Goal: Task Accomplishment & Management: Complete application form

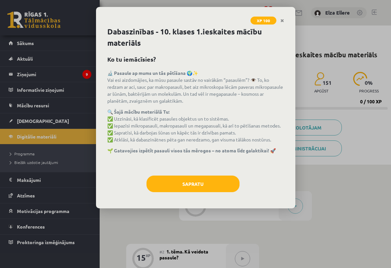
scroll to position [96, 0]
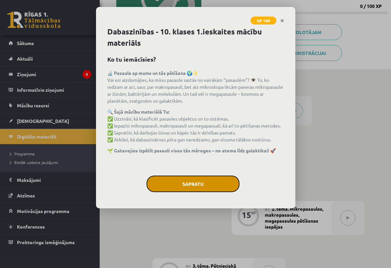
click at [188, 183] on button "Sapratu" at bounding box center [192, 184] width 93 height 17
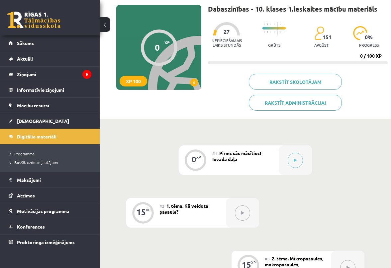
scroll to position [44, 0]
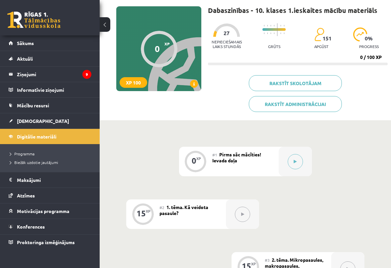
click at [233, 164] on div "#1 Pirms sāc mācīties! Ievada daļa" at bounding box center [245, 162] width 66 height 30
click at [296, 166] on button at bounding box center [294, 161] width 15 height 15
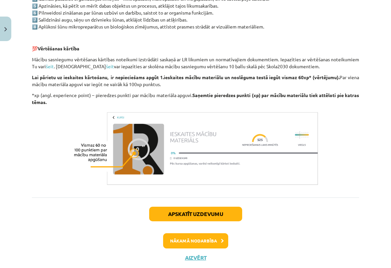
scroll to position [519, 0]
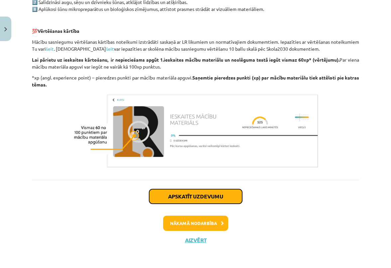
click at [227, 192] on button "Apskatīt uzdevumu" at bounding box center [195, 197] width 93 height 15
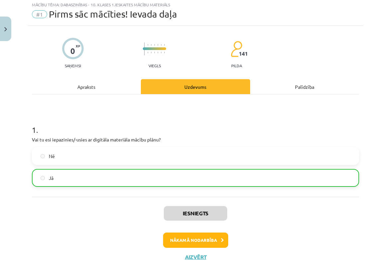
scroll to position [17, 0]
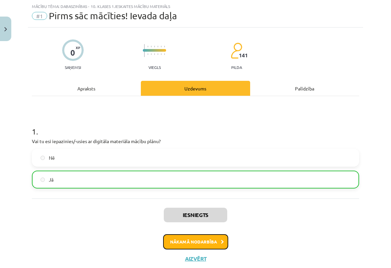
click at [198, 238] on button "Nākamā nodarbība" at bounding box center [195, 242] width 65 height 15
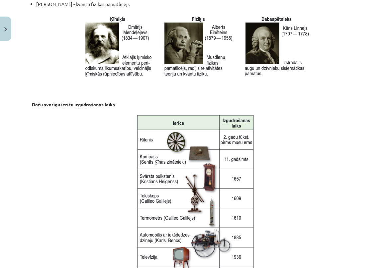
scroll to position [889, 0]
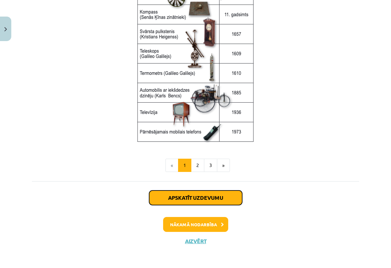
click at [208, 194] on button "Apskatīt uzdevumu" at bounding box center [195, 198] width 93 height 15
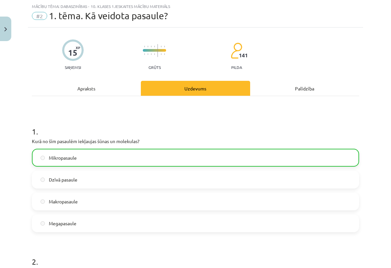
scroll to position [600, 0]
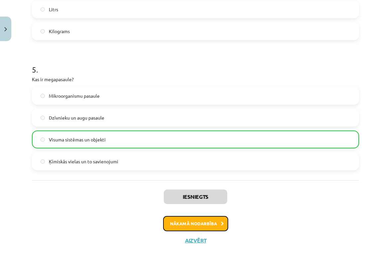
click at [199, 226] on button "Nākamā nodarbība" at bounding box center [195, 223] width 65 height 15
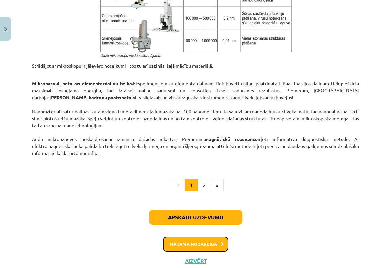
scroll to position [552, 0]
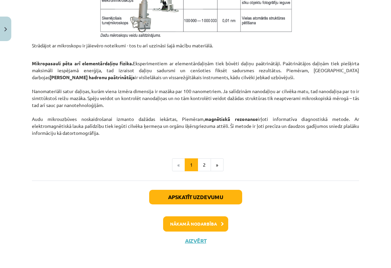
click at [197, 198] on button "Apskatīt uzdevumu" at bounding box center [195, 197] width 93 height 15
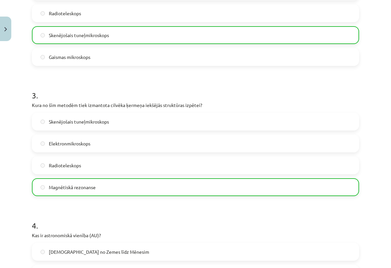
scroll to position [600, 0]
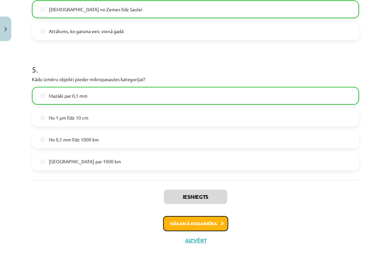
click at [195, 220] on button "Nākamā nodarbība" at bounding box center [195, 223] width 65 height 15
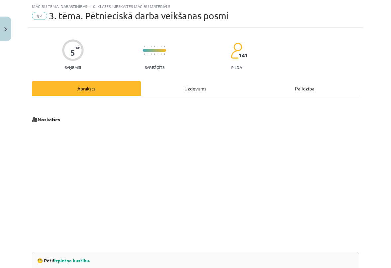
scroll to position [179, 0]
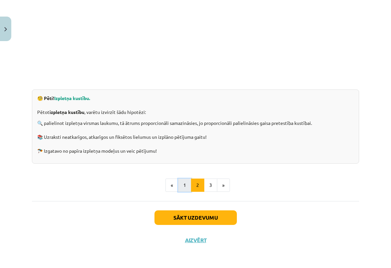
click at [187, 185] on button "1" at bounding box center [184, 185] width 13 height 13
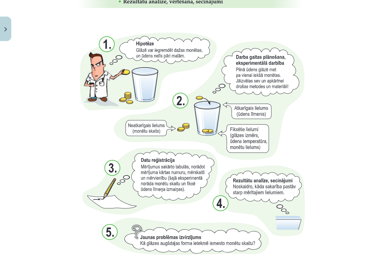
scroll to position [685, 0]
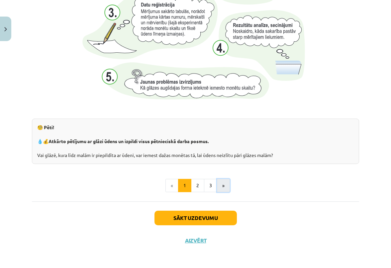
click at [222, 191] on button "»" at bounding box center [223, 185] width 13 height 13
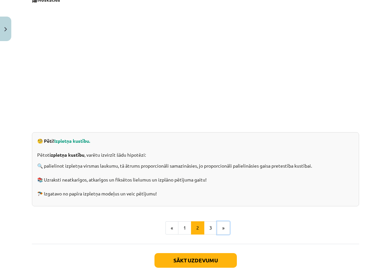
scroll to position [129, 0]
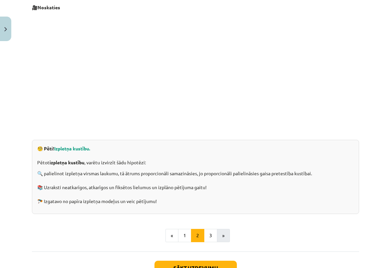
click at [224, 235] on button "»" at bounding box center [223, 235] width 13 height 13
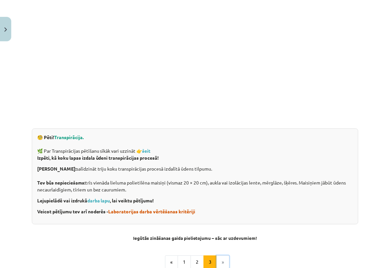
scroll to position [135, 0]
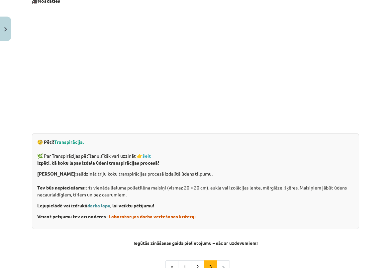
click at [97, 207] on link "darba lapu" at bounding box center [98, 206] width 23 height 6
click at [61, 144] on span "Transpirācija." at bounding box center [69, 142] width 30 height 6
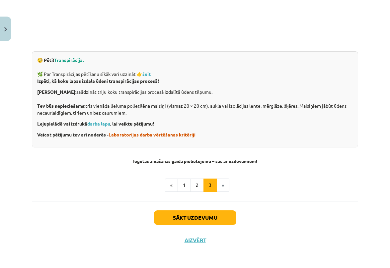
click at [220, 188] on li "»" at bounding box center [223, 185] width 13 height 13
click at [202, 219] on button "Sākt uzdevumu" at bounding box center [195, 218] width 82 height 15
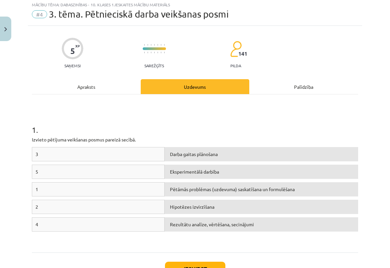
scroll to position [17, 0]
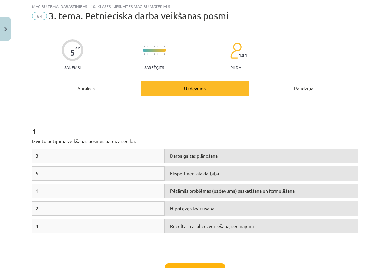
click at [134, 214] on div "2" at bounding box center [98, 209] width 133 height 14
drag, startPoint x: 120, startPoint y: 190, endPoint x: 117, endPoint y: 212, distance: 23.1
click at [117, 212] on div "3 Darba gaitas plānošana 5 Eksperimentālā darbība 1 Pētāmās problēmas (uzdevuma…" at bounding box center [195, 199] width 326 height 100
click at [117, 212] on div "2" at bounding box center [98, 209] width 133 height 14
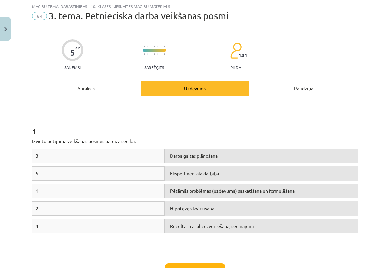
click at [117, 212] on div "2" at bounding box center [98, 209] width 133 height 14
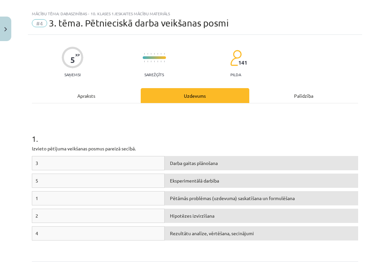
scroll to position [24, 0]
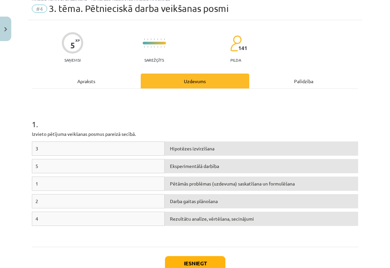
click at [184, 150] on span "Hipotēzes izvirzīšana" at bounding box center [192, 149] width 44 height 6
click at [136, 152] on div "3" at bounding box center [98, 149] width 133 height 14
click at [212, 153] on div "Hipotēzes izvirzīšana" at bounding box center [261, 149] width 193 height 14
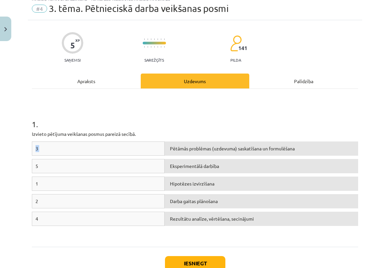
click at [196, 188] on div "Hipotēzes izvirzīšana" at bounding box center [261, 184] width 193 height 14
click at [179, 162] on div "Eksperimentālā darbība" at bounding box center [261, 166] width 193 height 14
click at [154, 153] on div "3" at bounding box center [98, 149] width 133 height 14
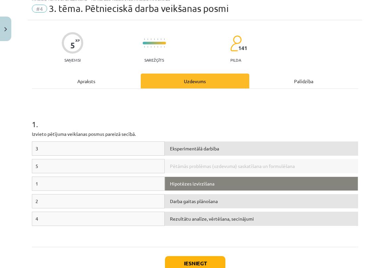
drag, startPoint x: 184, startPoint y: 165, endPoint x: 180, endPoint y: 183, distance: 18.0
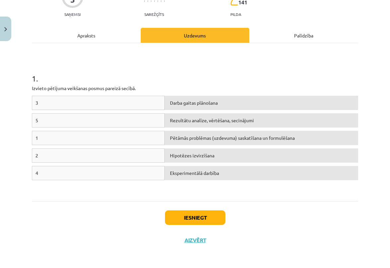
scroll to position [69, 0]
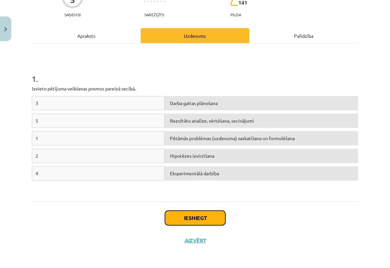
click at [191, 219] on button "Iesniegt" at bounding box center [195, 218] width 60 height 15
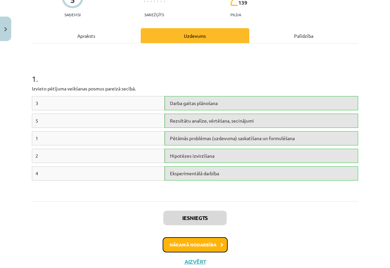
click at [193, 241] on button "Nākamā nodarbība" at bounding box center [195, 245] width 65 height 15
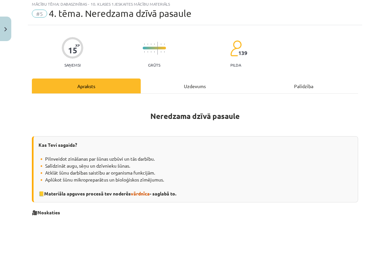
scroll to position [17, 0]
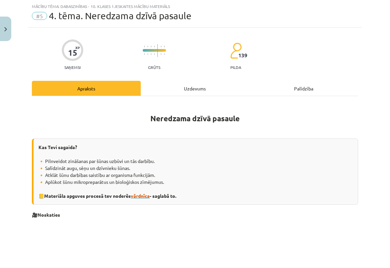
click at [141, 195] on span "vārdnīca" at bounding box center [140, 196] width 19 height 6
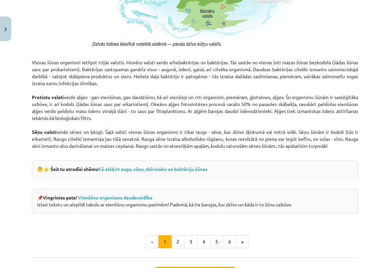
scroll to position [543, 0]
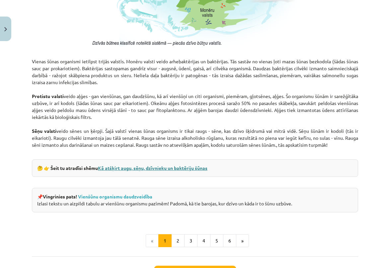
click at [163, 167] on link "Kā atšķirt augu, sēņu, dzīvnieku un baktēriju šūnas" at bounding box center [153, 168] width 110 height 6
click at [133, 195] on link "Vienšūnu organismu daudzveidība" at bounding box center [115, 197] width 74 height 6
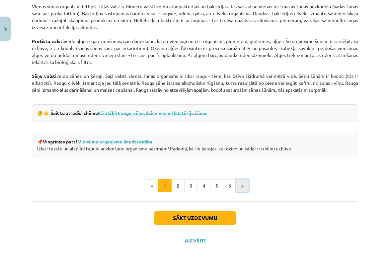
click at [242, 186] on button "»" at bounding box center [242, 186] width 13 height 13
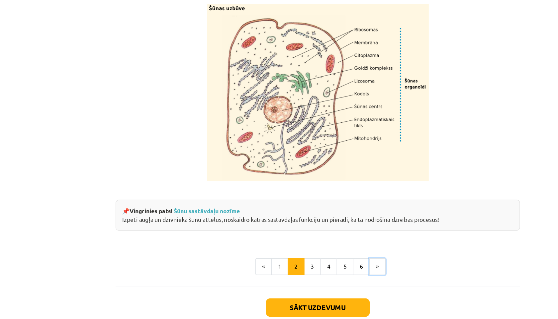
scroll to position [739, 0]
click at [187, 195] on link "Šūnu sastāvdaļu nozīme" at bounding box center [191, 192] width 52 height 6
click at [329, 243] on button "»" at bounding box center [326, 236] width 13 height 13
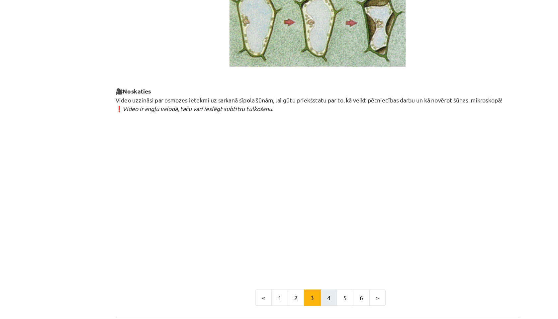
scroll to position [701, 0]
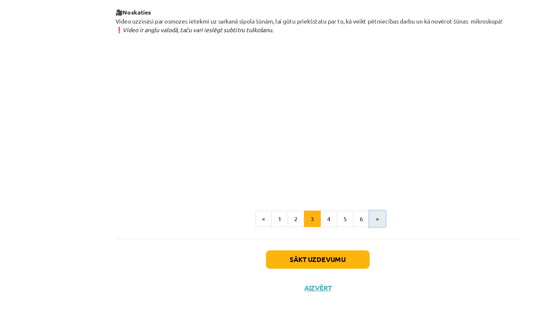
click at [323, 239] on button "»" at bounding box center [326, 236] width 13 height 13
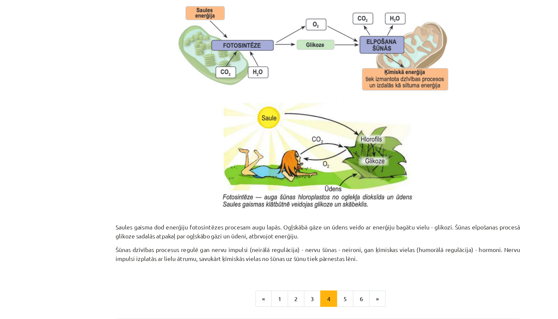
scroll to position [614, 0]
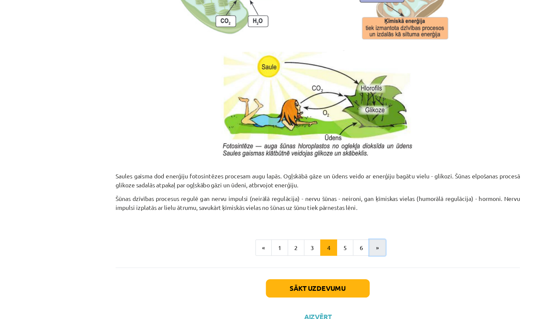
click at [328, 238] on button "»" at bounding box center [326, 236] width 13 height 13
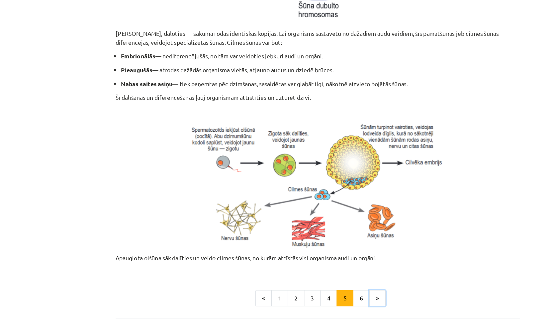
scroll to position [230, 0]
click at [330, 234] on button "»" at bounding box center [326, 237] width 13 height 13
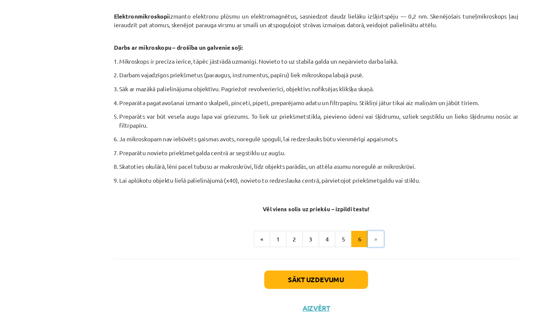
scroll to position [317, 0]
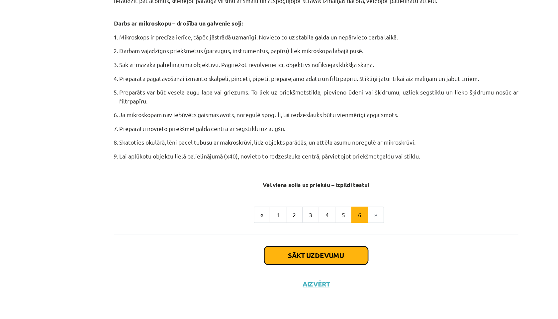
click at [315, 268] on button "Sākt uzdevumu" at bounding box center [279, 269] width 82 height 15
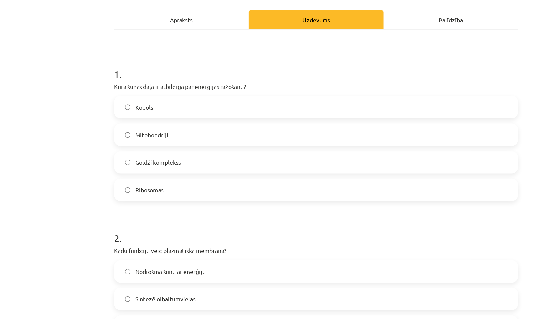
scroll to position [89, 0]
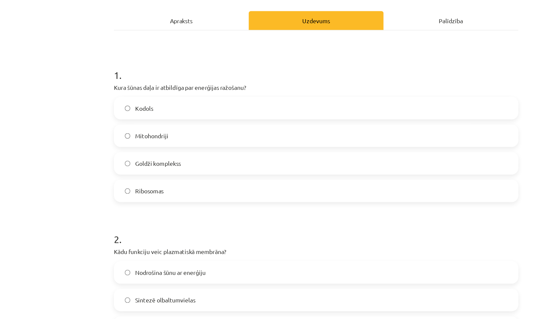
click at [137, 151] on span "Ribosomas" at bounding box center [146, 151] width 23 height 7
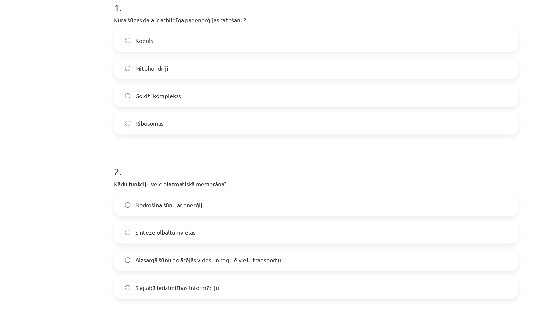
scroll to position [145, 0]
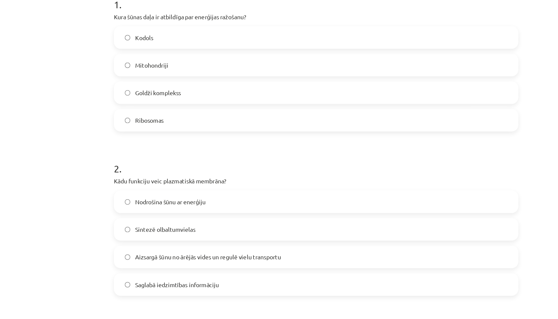
click at [140, 201] on span "Aizsargā šūnu no ārējās vides un regulē vielu transportu" at bounding box center [192, 204] width 115 height 7
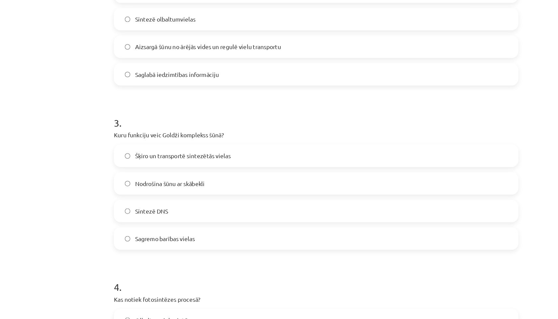
scroll to position [310, 0]
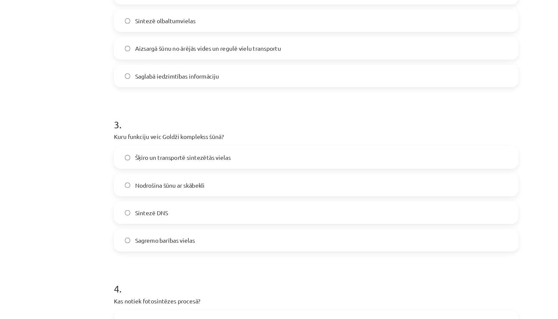
click at [154, 125] on span "Šķiro un transportē sintezētās vielas" at bounding box center [173, 125] width 76 height 7
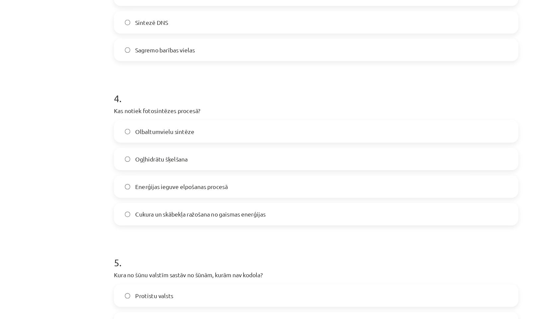
scroll to position [462, 0]
click at [152, 172] on span "Cukura un skābekļa ražošana no gaismas enerģijas" at bounding box center [186, 170] width 103 height 7
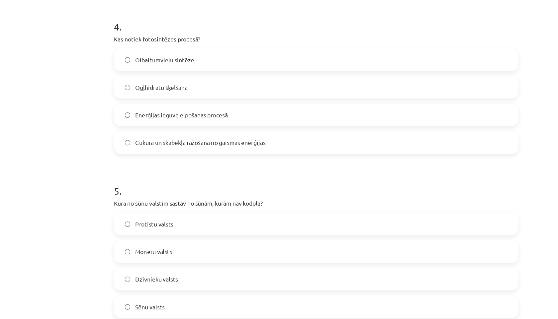
scroll to position [517, 0]
click at [150, 199] on span "Monēru valsts" at bounding box center [149, 200] width 29 height 7
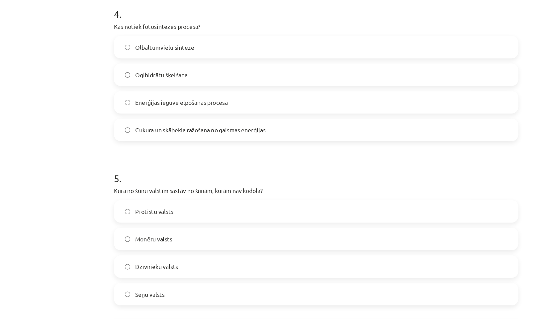
scroll to position [529, 0]
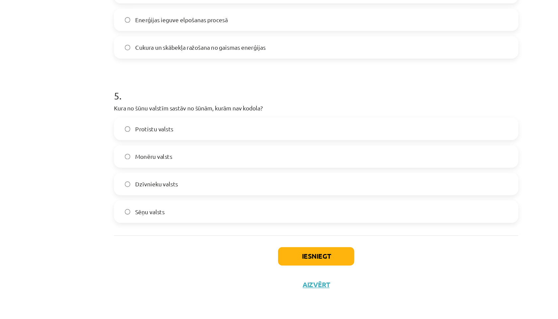
click at [286, 268] on button "Iesniegt" at bounding box center [279, 269] width 60 height 15
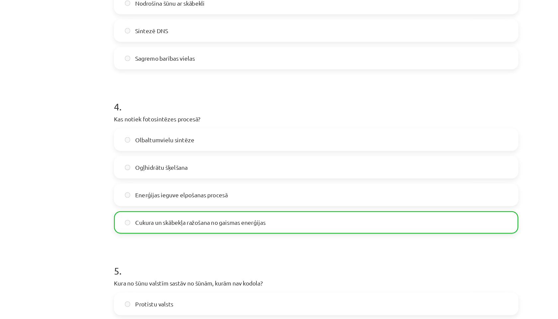
scroll to position [550, 0]
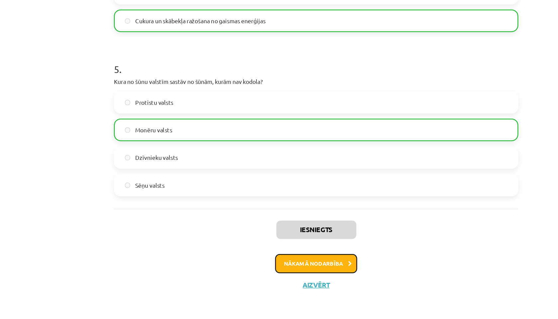
click at [285, 268] on button "Nākamā nodarbība" at bounding box center [278, 274] width 65 height 15
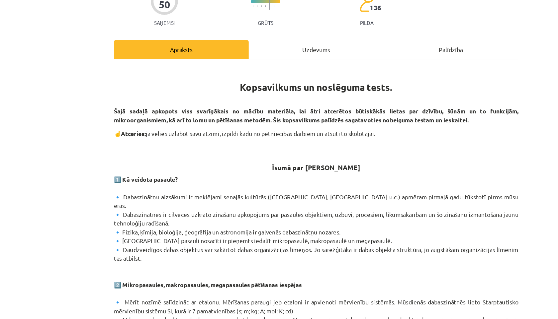
scroll to position [319, 0]
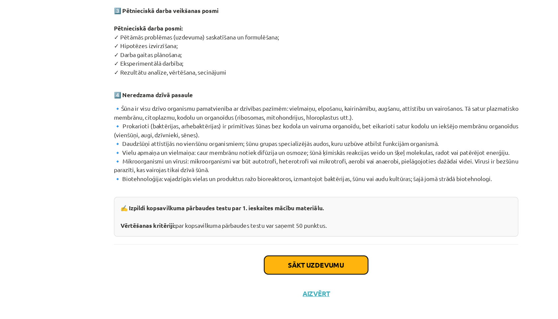
click at [264, 268] on button "Sākt uzdevumu" at bounding box center [279, 276] width 82 height 15
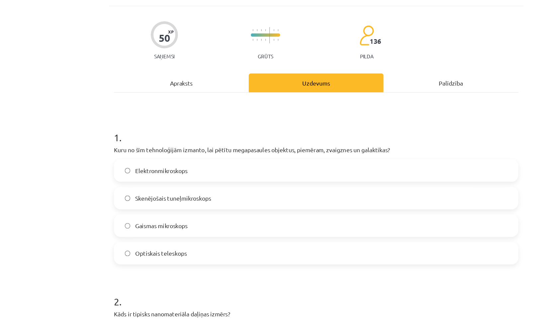
scroll to position [42, 0]
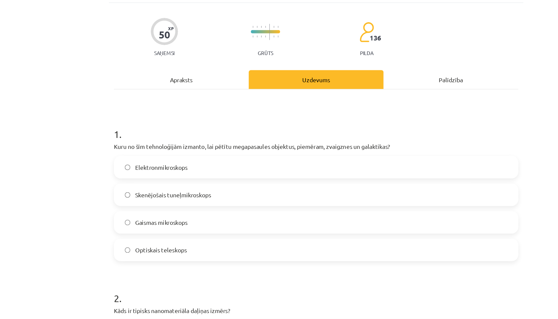
click at [142, 200] on span "Optiskais teleskops" at bounding box center [155, 198] width 41 height 7
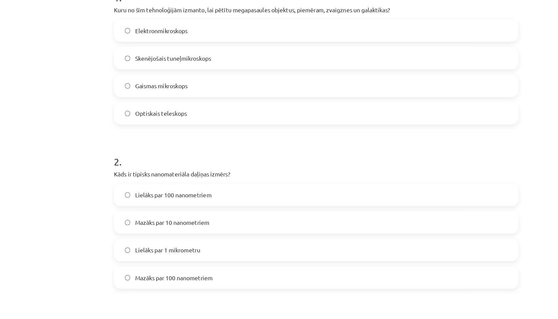
scroll to position [151, 0]
click at [134, 178] on label "Mazāks par 10 nanometriem" at bounding box center [278, 176] width 319 height 17
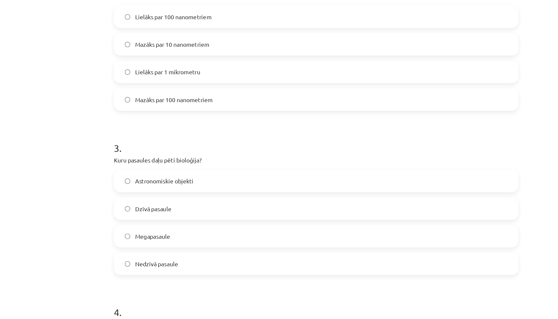
scroll to position [291, 0]
click at [148, 166] on span "Dzīvā pasaule" at bounding box center [149, 166] width 29 height 7
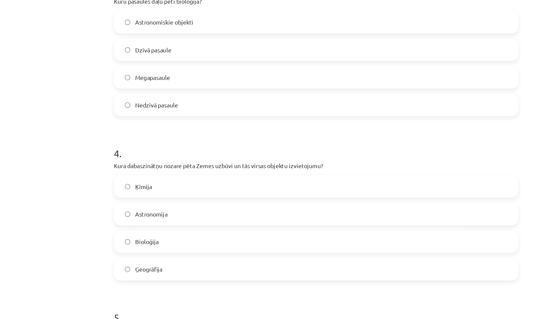
scroll to position [418, 0]
click at [140, 213] on span "Ģeogrāfija" at bounding box center [146, 213] width 22 height 7
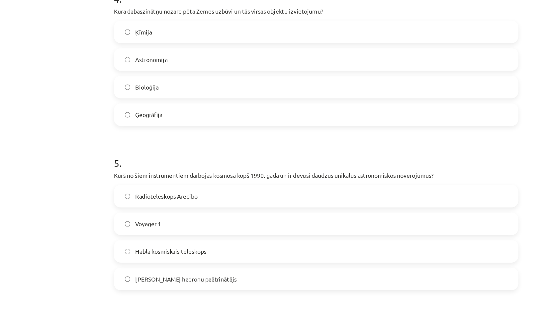
scroll to position [540, 0]
click at [145, 201] on span "Habla kosmiskais teleskops" at bounding box center [163, 199] width 56 height 7
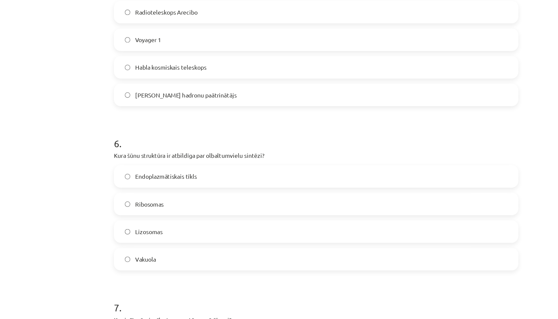
scroll to position [687, 0]
click at [137, 162] on span "Ribosomas" at bounding box center [146, 161] width 23 height 7
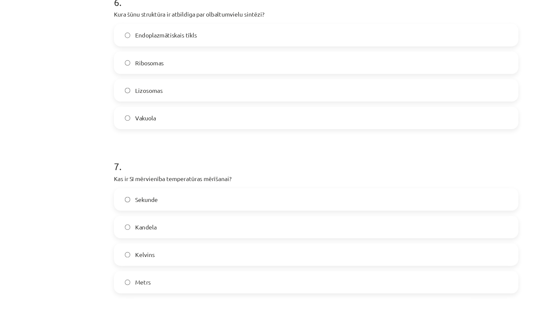
scroll to position [802, 0]
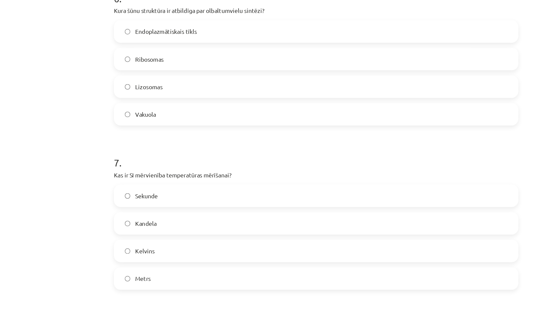
click at [146, 198] on span "Kelvins" at bounding box center [142, 199] width 15 height 7
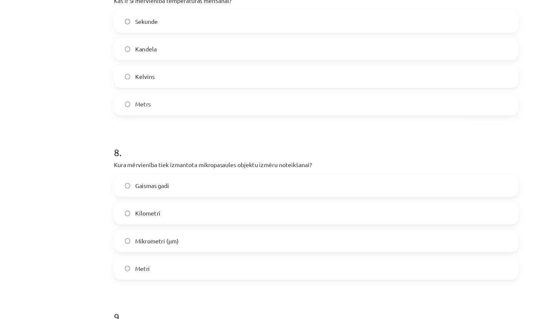
scroll to position [941, 0]
click at [143, 189] on span "Mikrometri (μm)" at bounding box center [152, 190] width 35 height 7
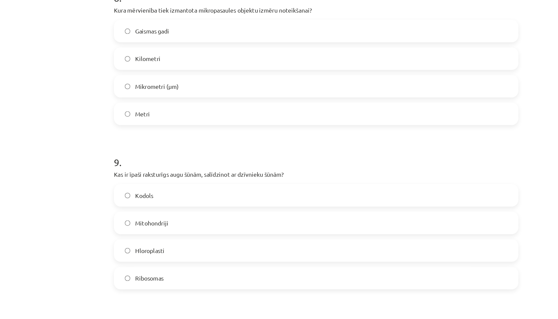
scroll to position [1063, 0]
click at [143, 156] on span "Kodols" at bounding box center [142, 155] width 14 height 7
click at [136, 197] on span "Hloroplasti" at bounding box center [146, 199] width 23 height 7
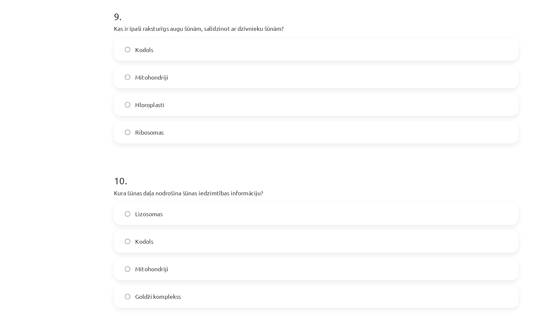
scroll to position [1181, 0]
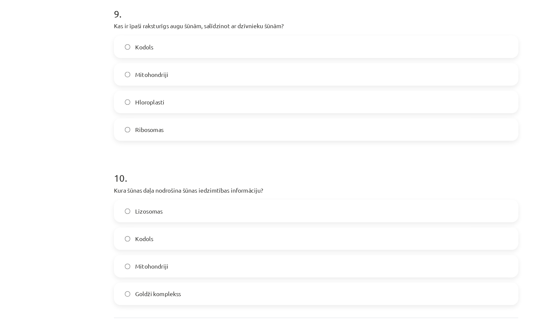
click at [137, 188] on span "Kodols" at bounding box center [142, 189] width 14 height 7
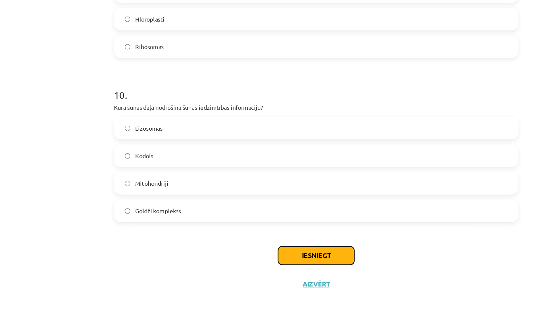
click at [296, 268] on button "Iesniegt" at bounding box center [279, 269] width 60 height 15
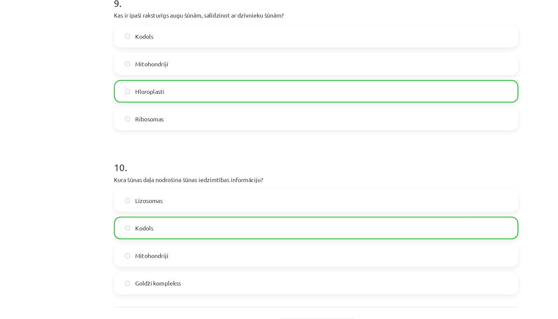
scroll to position [1202, 0]
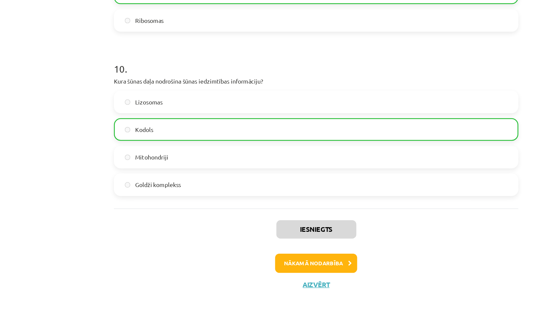
click at [284, 268] on div "Iesniegts Nākamā nodarbība Aizvērt" at bounding box center [278, 265] width 321 height 68
click at [283, 268] on button "Nākamā nodarbība" at bounding box center [278, 274] width 65 height 15
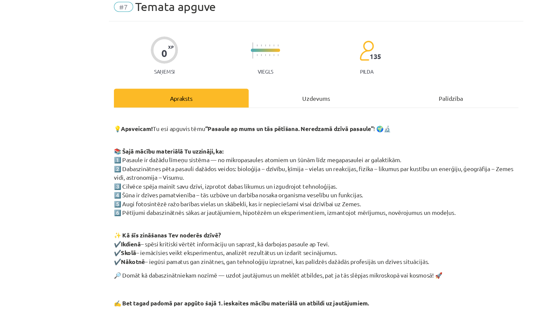
scroll to position [29, 0]
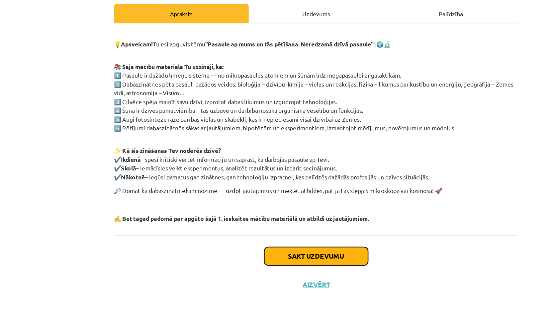
click at [244, 268] on button "Sākt uzdevumu" at bounding box center [279, 269] width 82 height 15
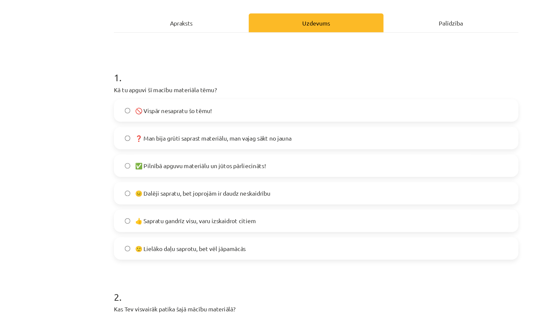
scroll to position [87, 0]
click at [157, 196] on span "🙂 Lielāko daļu saprotu, bet vēl jāpamācās" at bounding box center [179, 197] width 88 height 7
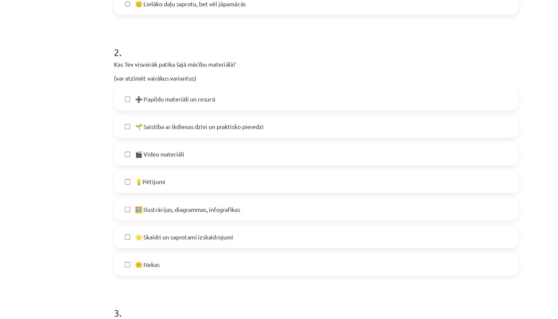
scroll to position [281, 0]
click at [154, 191] on span "🌟 Skaidri un saprotami izskaidrojumi" at bounding box center [174, 188] width 78 height 7
click at [147, 146] on span "💡Pētījumi" at bounding box center [147, 144] width 24 height 7
click at [140, 122] on span "🎬 Video materiāli" at bounding box center [154, 122] width 39 height 7
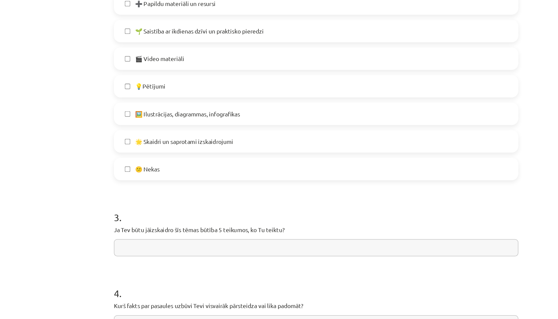
scroll to position [375, 0]
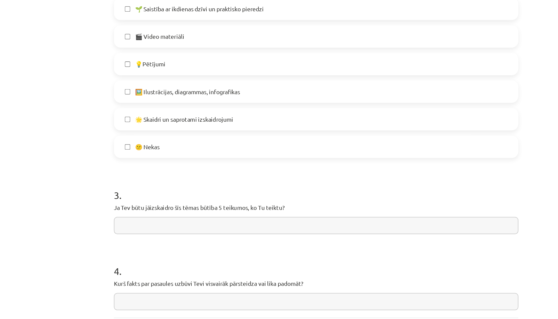
click at [122, 176] on input "text" at bounding box center [278, 179] width 321 height 14
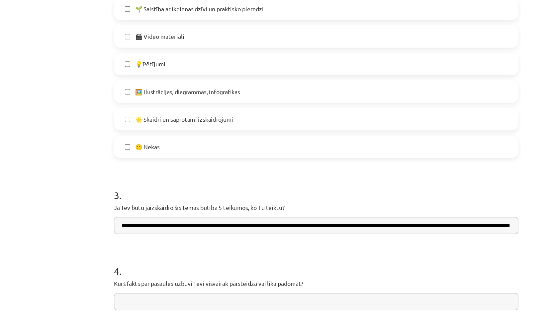
scroll to position [0, 205]
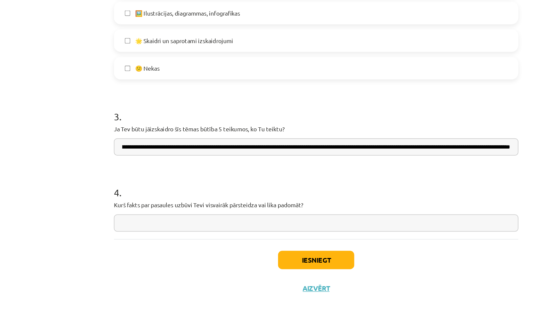
type input "**********"
click at [131, 239] on input "text" at bounding box center [278, 240] width 321 height 14
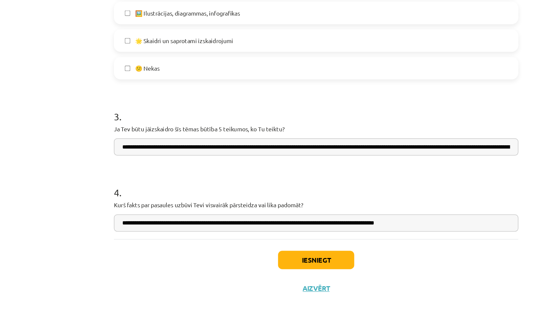
type input "**********"
click at [294, 178] on input "**********" at bounding box center [278, 179] width 321 height 14
type input "**********"
click at [290, 268] on button "Iesniegt" at bounding box center [279, 269] width 60 height 15
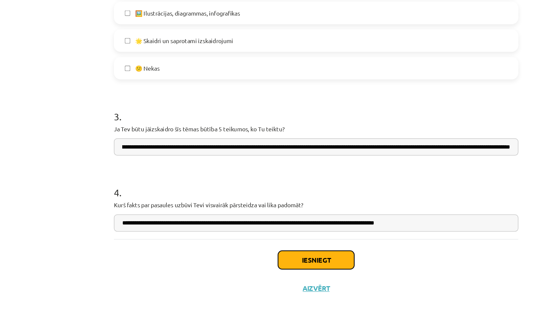
scroll to position [0, 0]
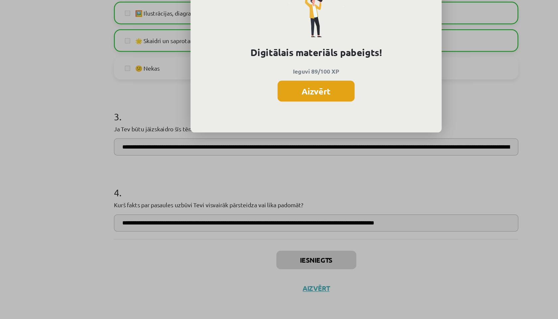
click at [273, 131] on button "Aizvērt" at bounding box center [278, 134] width 61 height 17
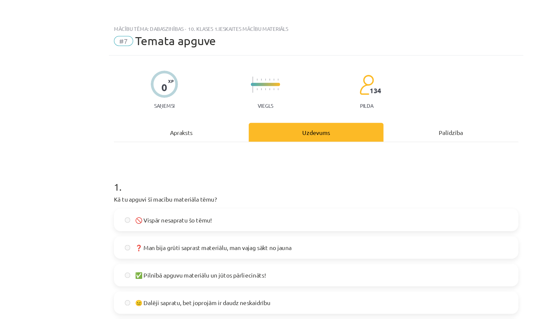
click at [358, 105] on div "Palīdzība" at bounding box center [385, 105] width 107 height 15
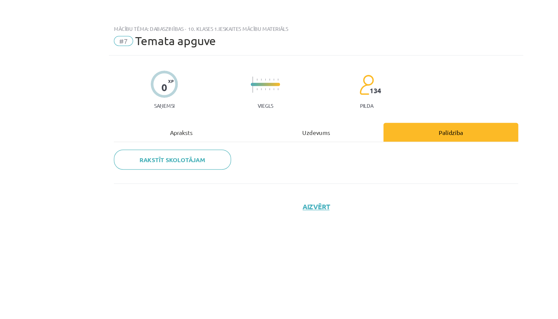
click at [283, 103] on div "Uzdevums" at bounding box center [278, 105] width 107 height 15
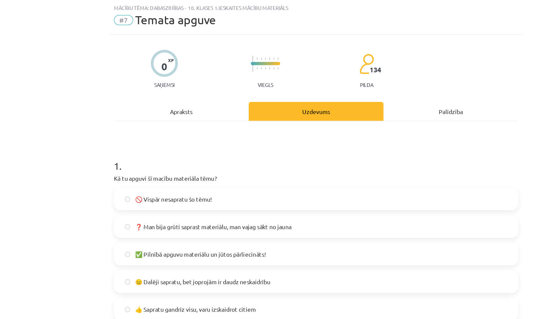
click at [172, 103] on div "Apraksts" at bounding box center [171, 105] width 107 height 15
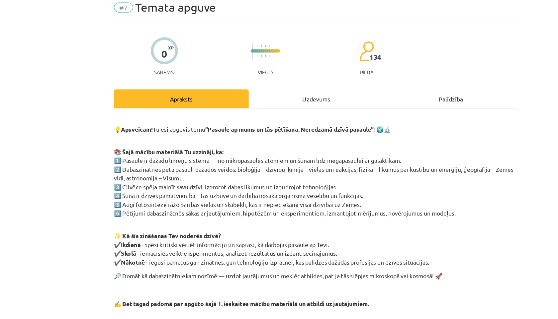
scroll to position [29, 0]
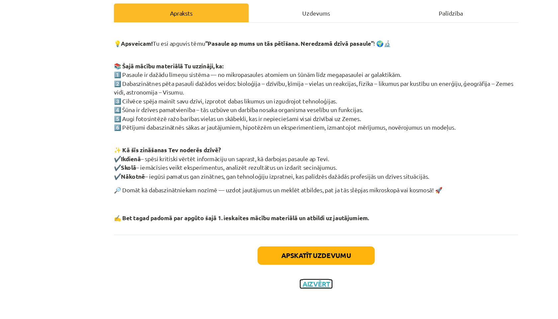
click at [269, 268] on button "Aizvērt" at bounding box center [278, 291] width 25 height 7
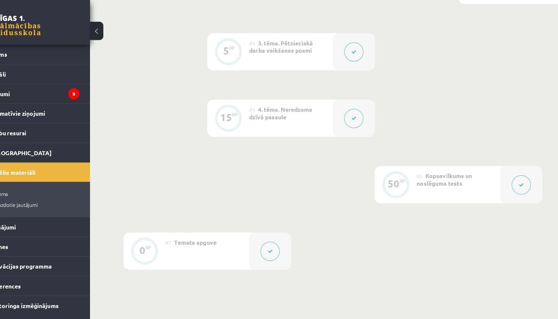
scroll to position [315, 0]
click at [308, 40] on icon at bounding box center [309, 42] width 4 height 4
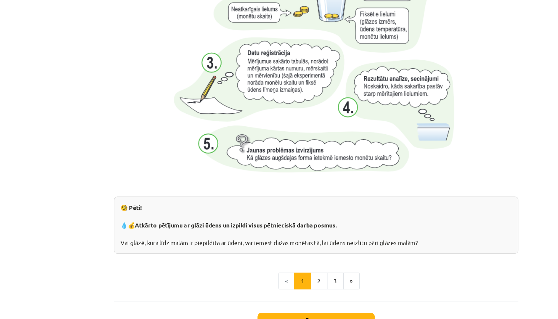
scroll to position [655, 0]
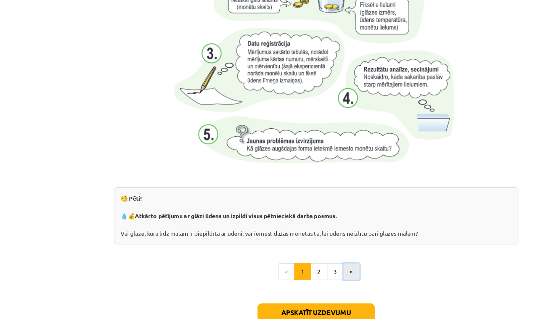
click at [307, 213] on button "»" at bounding box center [306, 215] width 13 height 13
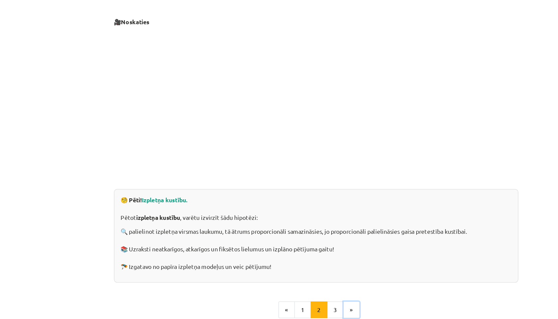
scroll to position [149, 0]
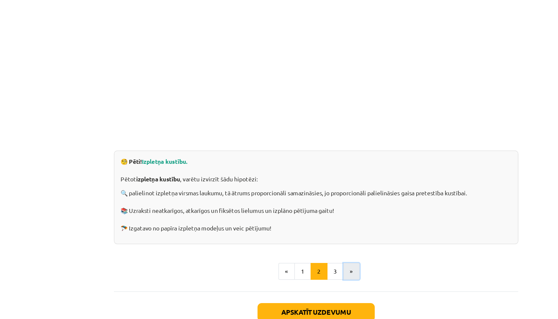
click at [308, 220] on button "»" at bounding box center [306, 215] width 13 height 13
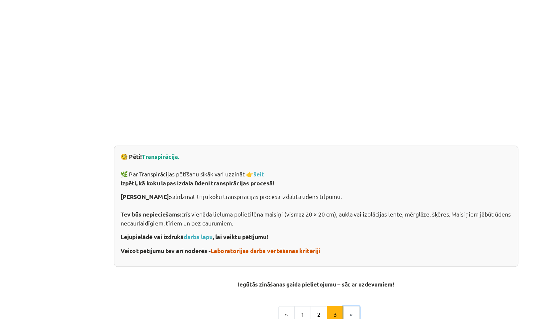
scroll to position [153, 0]
click at [190, 189] on link "darba lapu" at bounding box center [185, 189] width 23 height 6
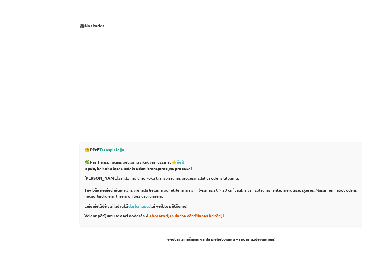
scroll to position [0, 0]
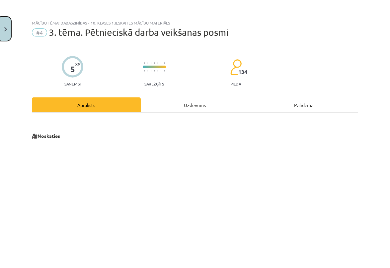
click at [7, 32] on button "Close" at bounding box center [5, 29] width 11 height 25
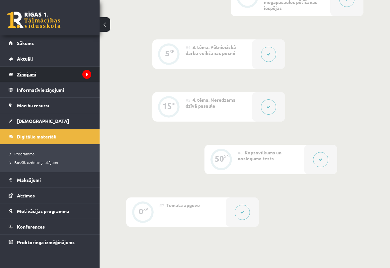
click at [35, 76] on legend "Ziņojumi 9" at bounding box center [54, 74] width 74 height 15
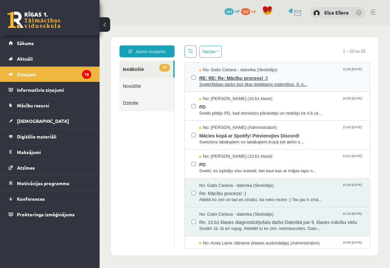
click at [223, 76] on span "RE: RE: Re: Mācību process! :)" at bounding box center [281, 77] width 164 height 8
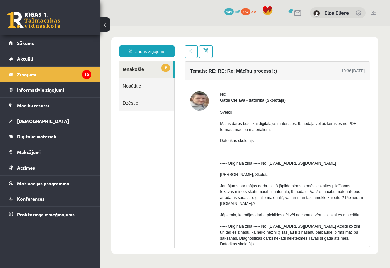
scroll to position [45, 0]
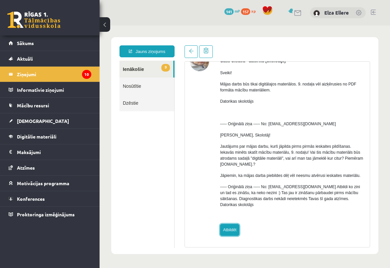
click at [237, 229] on link "Atbildēt" at bounding box center [229, 230] width 19 height 12
type input "**********"
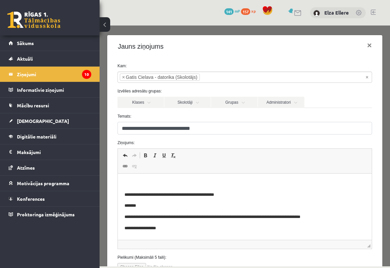
click at [218, 188] on body "**********" at bounding box center [244, 247] width 241 height 132
click at [210, 183] on p "Editor, wiswyg-editor-47024879962820-1757939900-420" at bounding box center [244, 184] width 241 height 7
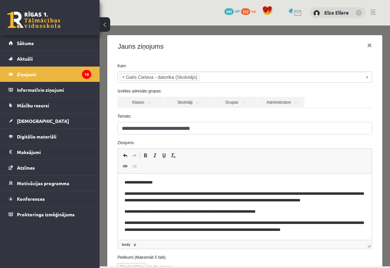
scroll to position [53, 0]
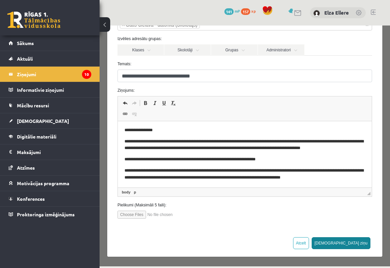
click at [359, 241] on button "[DEMOGRAPHIC_DATA] ziņu" at bounding box center [341, 244] width 59 height 12
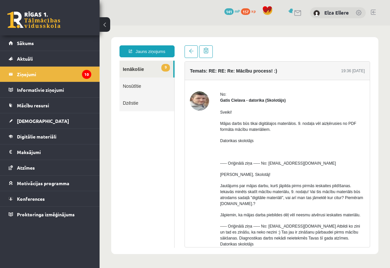
scroll to position [0, 0]
click at [66, 71] on legend "Ziņojumi 10" at bounding box center [54, 74] width 74 height 15
